Goal: Task Accomplishment & Management: Complete application form

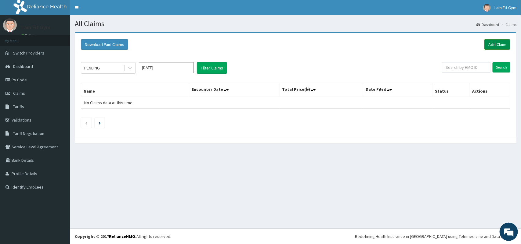
click at [502, 43] on link "Add Claim" at bounding box center [497, 44] width 26 height 10
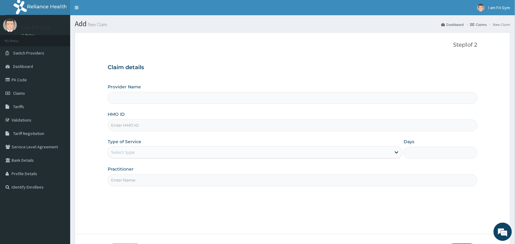
type input "I am fit Gym - Magodo"
type input "1"
click at [272, 126] on input "HMO ID" at bounding box center [293, 126] width 370 height 12
type input "PIL/10009/0"
click at [227, 186] on input "Practitioner" at bounding box center [293, 181] width 370 height 12
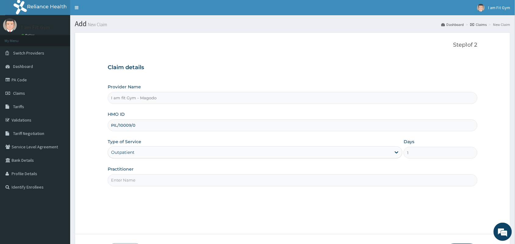
type input "R"
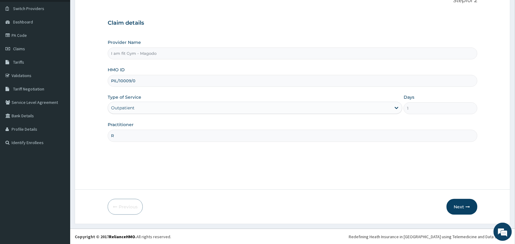
scroll to position [45, 0]
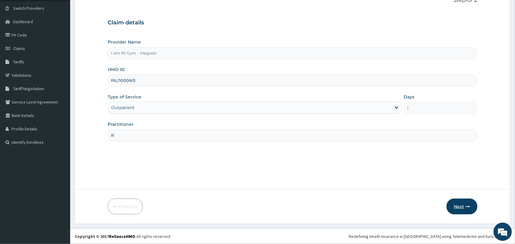
click at [463, 208] on button "Next" at bounding box center [462, 207] width 31 height 16
type input "PIL/10009/D"
click at [469, 202] on button "Next" at bounding box center [462, 207] width 31 height 16
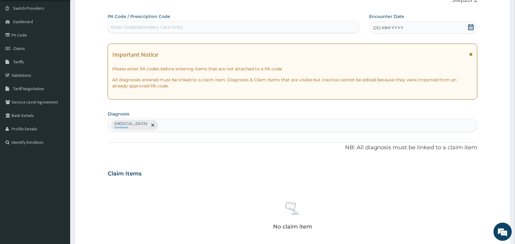
click at [433, 31] on div "DD-MM-YYYY" at bounding box center [423, 28] width 108 height 12
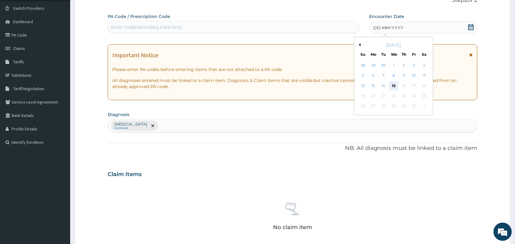
click at [394, 87] on div "15" at bounding box center [393, 85] width 9 height 9
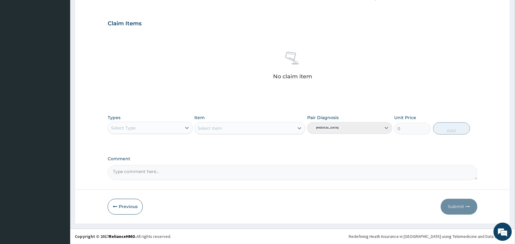
scroll to position [193, 0]
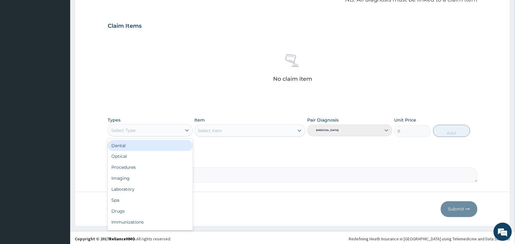
click at [140, 131] on div "Select Type" at bounding box center [145, 131] width 74 height 10
type input "GYM"
click at [131, 153] on div "PA Code / Prescription Code Enter Code(Secondary Care Only) Encounter Date [DAT…" at bounding box center [293, 24] width 370 height 318
click at [148, 131] on div "Select Type" at bounding box center [145, 131] width 74 height 10
type input "GYM"
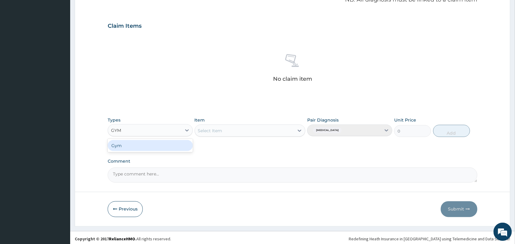
click at [143, 144] on div "Gym" at bounding box center [150, 145] width 85 height 11
click at [228, 130] on div "Select Item" at bounding box center [244, 131] width 99 height 10
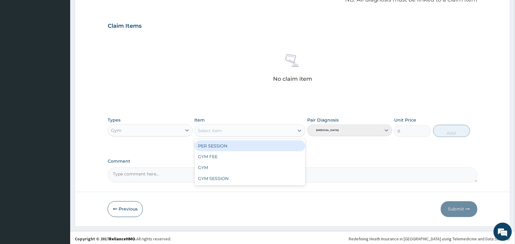
click at [224, 147] on div "PER SESSION" at bounding box center [250, 146] width 111 height 11
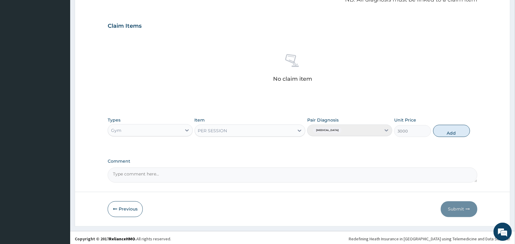
click at [445, 139] on div "Types Gym Item PER SESSION Pair Diagnosis [MEDICAL_DATA] Unit Price 3000 Add" at bounding box center [293, 127] width 370 height 26
click at [446, 133] on button "Add" at bounding box center [451, 131] width 37 height 12
type input "0"
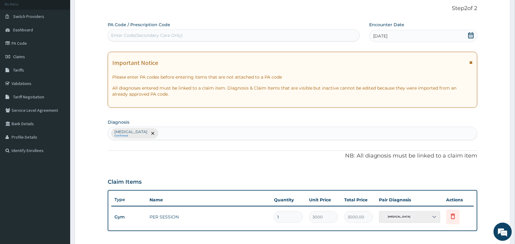
scroll to position [0, 0]
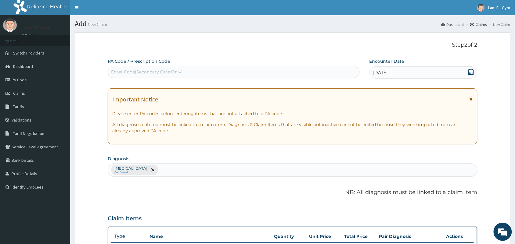
click at [318, 73] on div "Enter Code(Secondary Care Only)" at bounding box center [233, 72] width 251 height 10
click at [119, 72] on input "PA/108E6E9" at bounding box center [124, 72] width 26 height 6
click at [121, 72] on input "PA/108E6E9" at bounding box center [124, 72] width 26 height 6
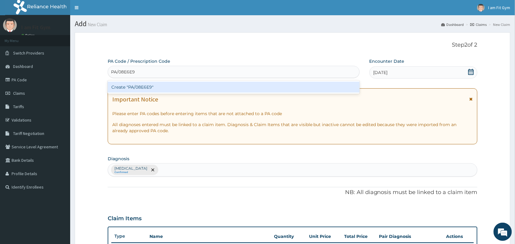
scroll to position [166, 0]
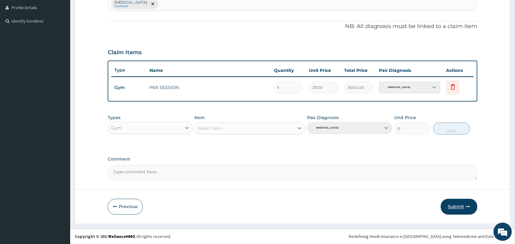
type input "PA/08E6E9"
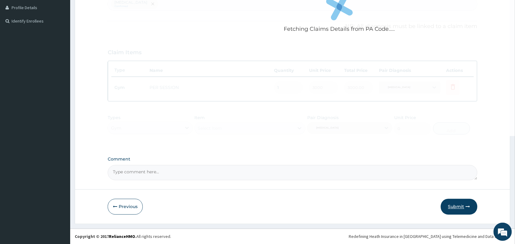
click at [466, 201] on button "Submit" at bounding box center [459, 207] width 37 height 16
